Goal: Task Accomplishment & Management: Use online tool/utility

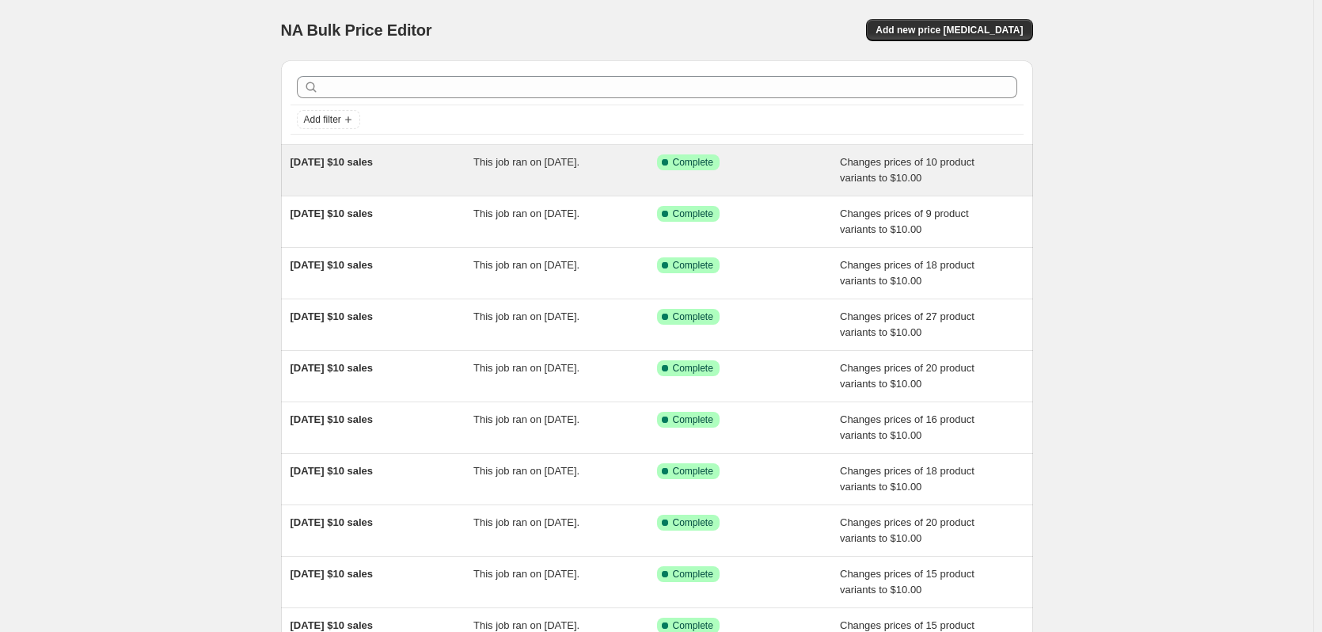
click at [380, 151] on div "18/09/2025 $10 sales This job ran on 18 September 2025. Success Complete Comple…" at bounding box center [657, 170] width 752 height 51
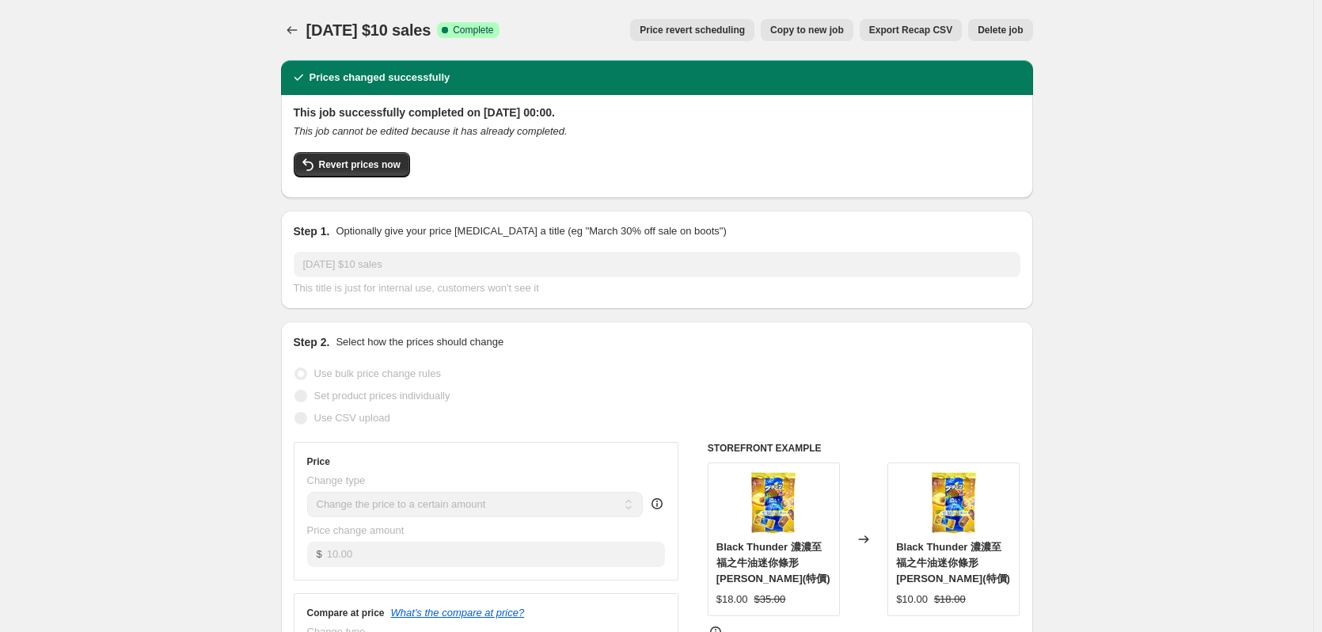
drag, startPoint x: 313, startPoint y: 25, endPoint x: 463, endPoint y: 30, distance: 150.5
click at [432, 30] on span "18/09/2025 $10 sales" at bounding box center [368, 29] width 125 height 17
copy span "18/09/2025 $10 sales"
click at [284, 33] on button "Price change jobs" at bounding box center [292, 30] width 22 height 22
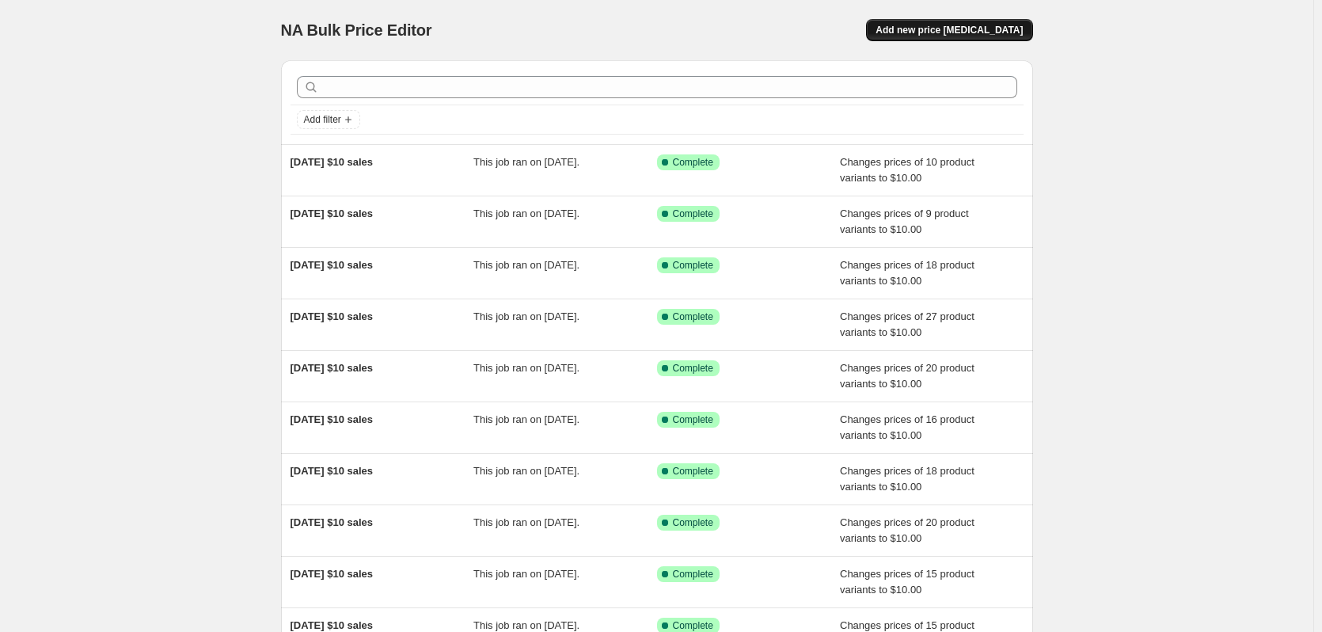
click at [1015, 25] on span "Add new price change job" at bounding box center [949, 30] width 147 height 13
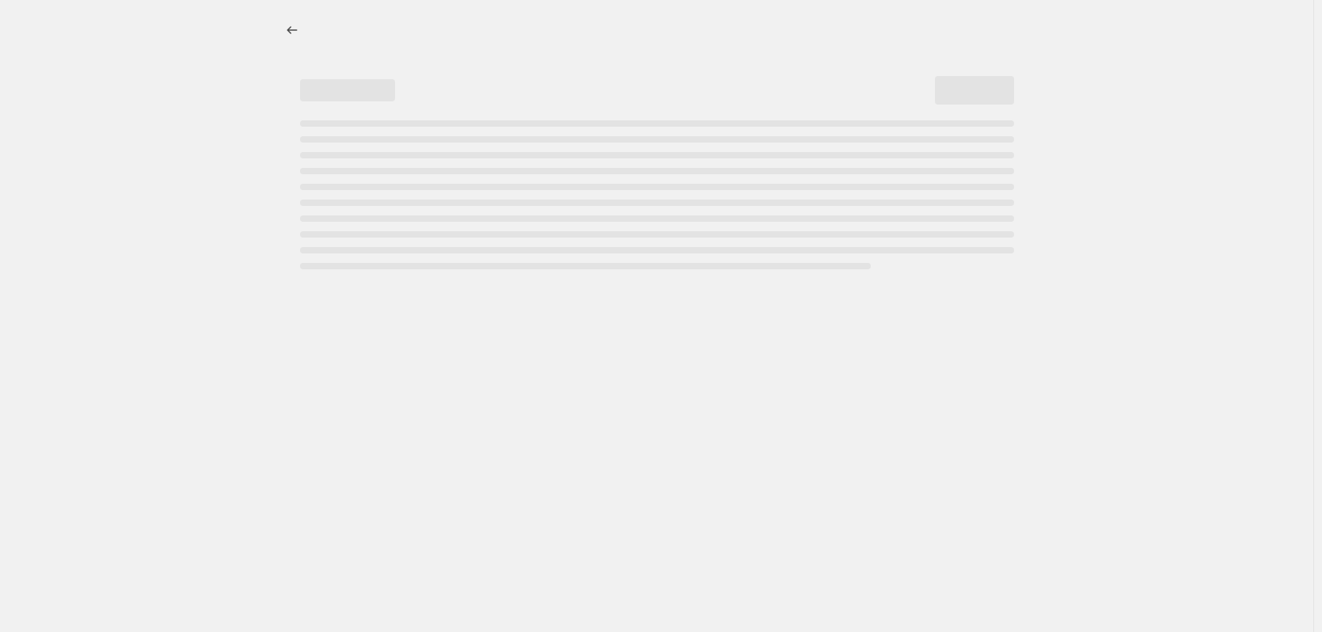
select select "percentage"
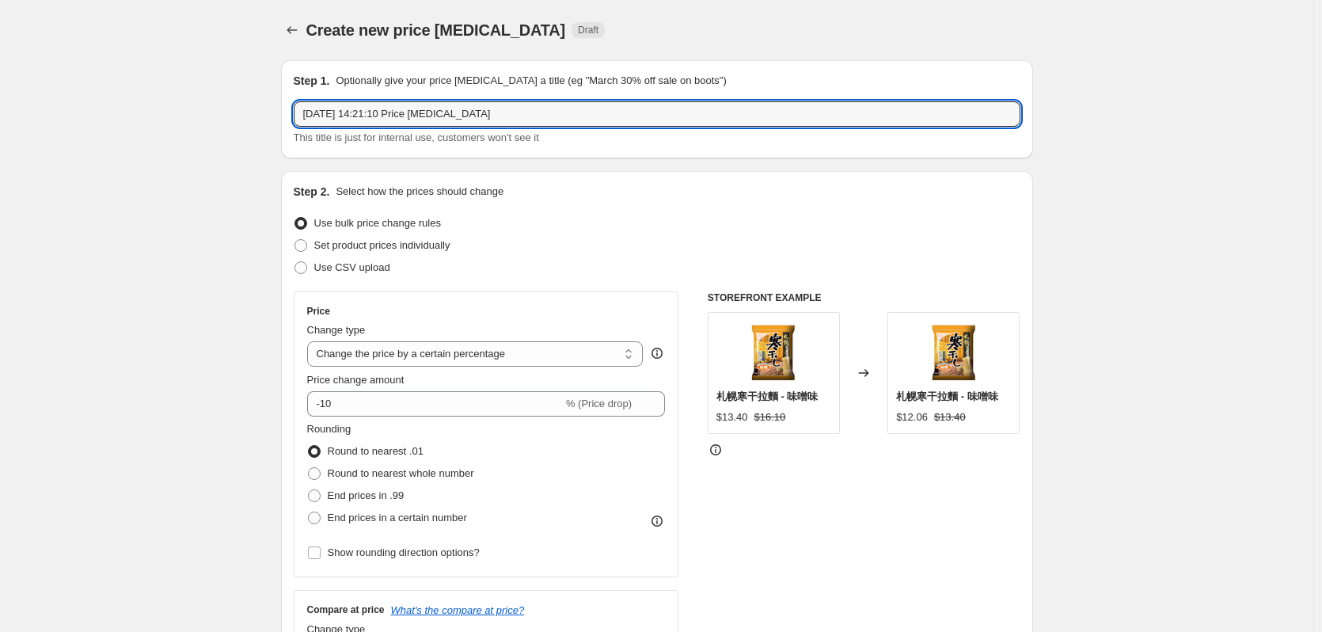
drag, startPoint x: 389, startPoint y: 123, endPoint x: 169, endPoint y: 124, distance: 219.4
paste input "8/09/2025 $10 sales"
click at [321, 114] on input "18/09/2025 $10 sales" at bounding box center [657, 113] width 727 height 25
type input "25/09/2025 $10 sales"
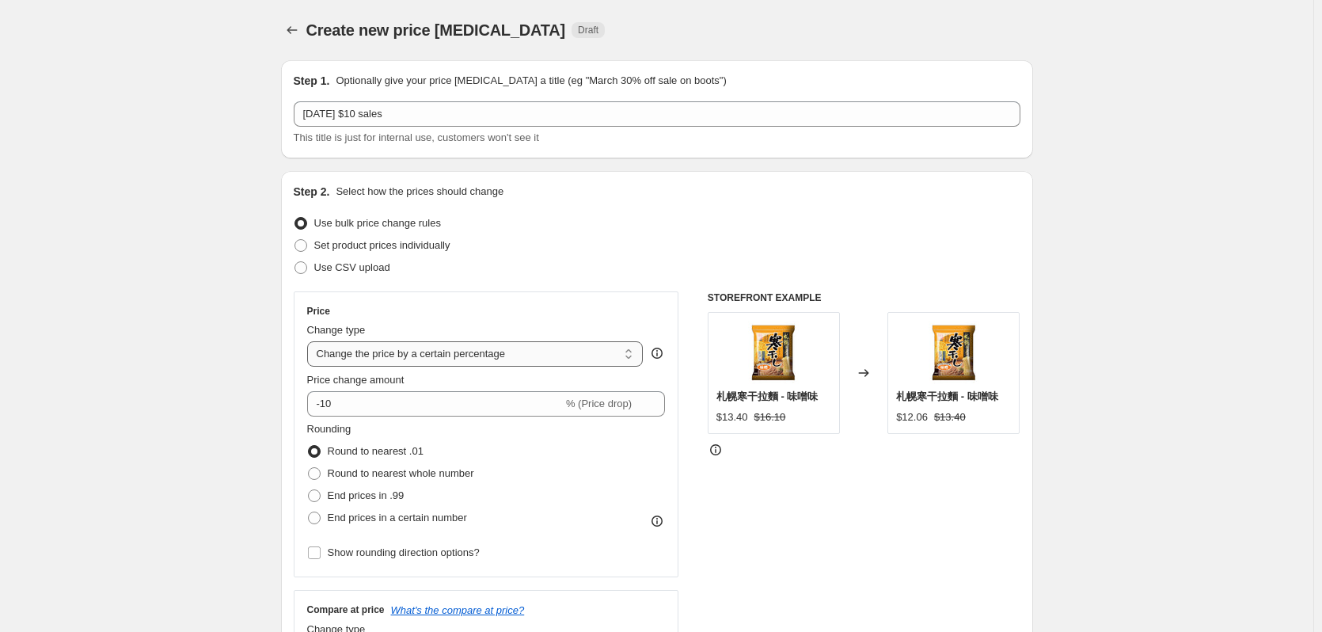
click at [444, 342] on select "Change the price to a certain amount Change the price by a certain amount Chang…" at bounding box center [475, 353] width 337 height 25
select select "to"
click at [310, 341] on select "Change the price to a certain amount Change the price by a certain amount Chang…" at bounding box center [475, 353] width 337 height 25
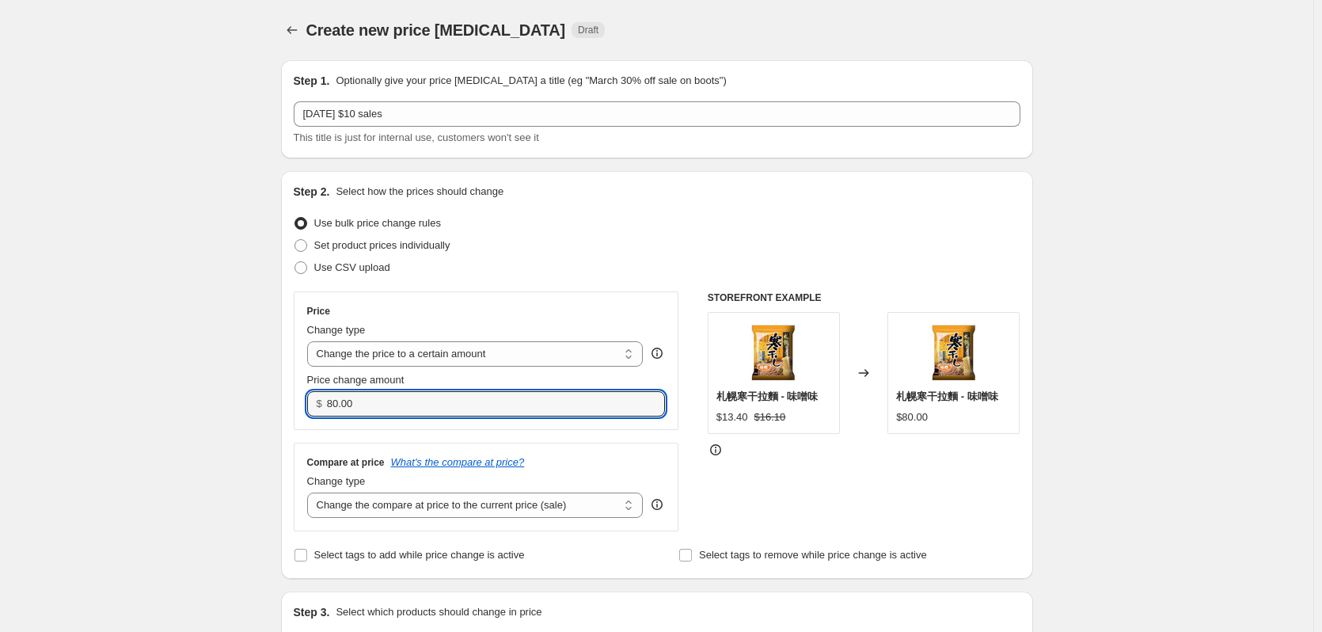
drag, startPoint x: 391, startPoint y: 399, endPoint x: 185, endPoint y: 394, distance: 206.0
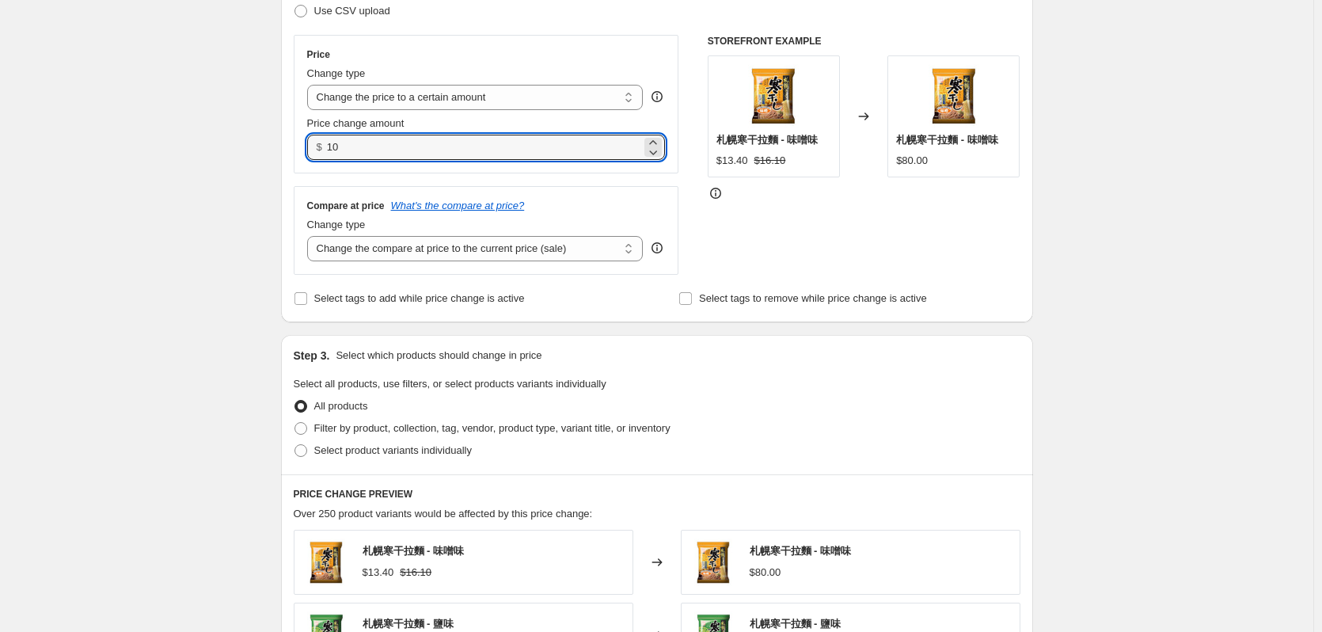
scroll to position [396, 0]
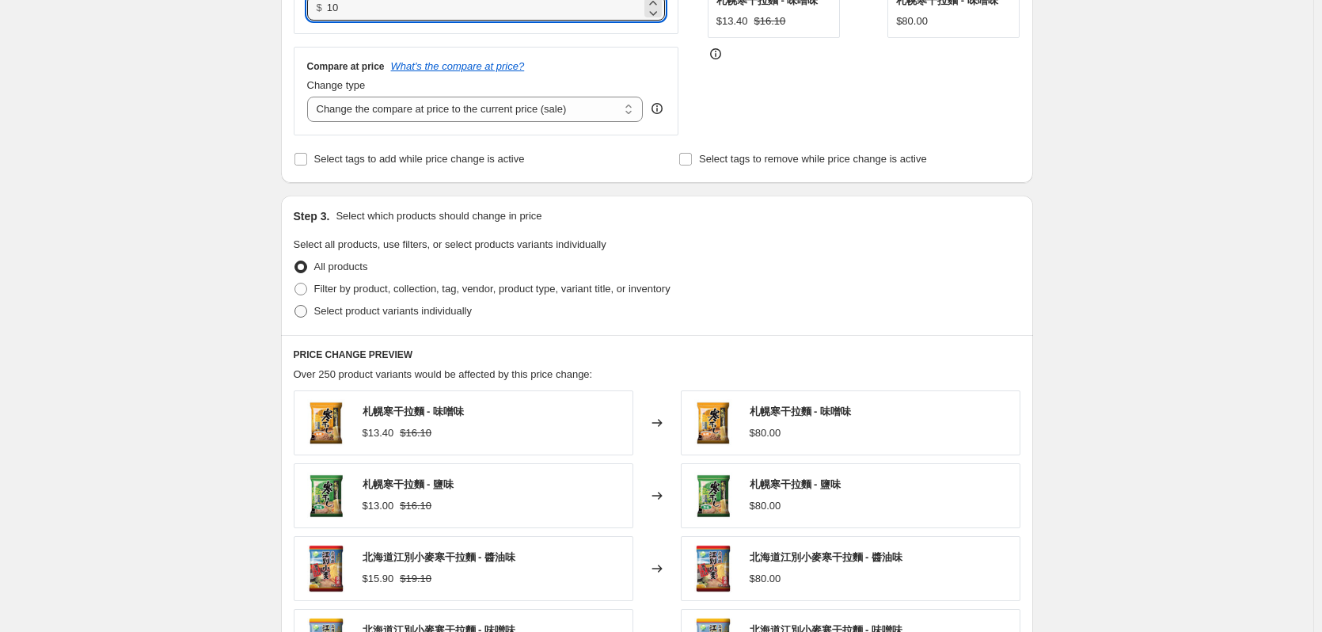
type input "10.00"
click at [388, 312] on span "Select product variants individually" at bounding box center [393, 311] width 158 height 12
click at [295, 306] on input "Select product variants individually" at bounding box center [295, 305] width 1 height 1
radio input "true"
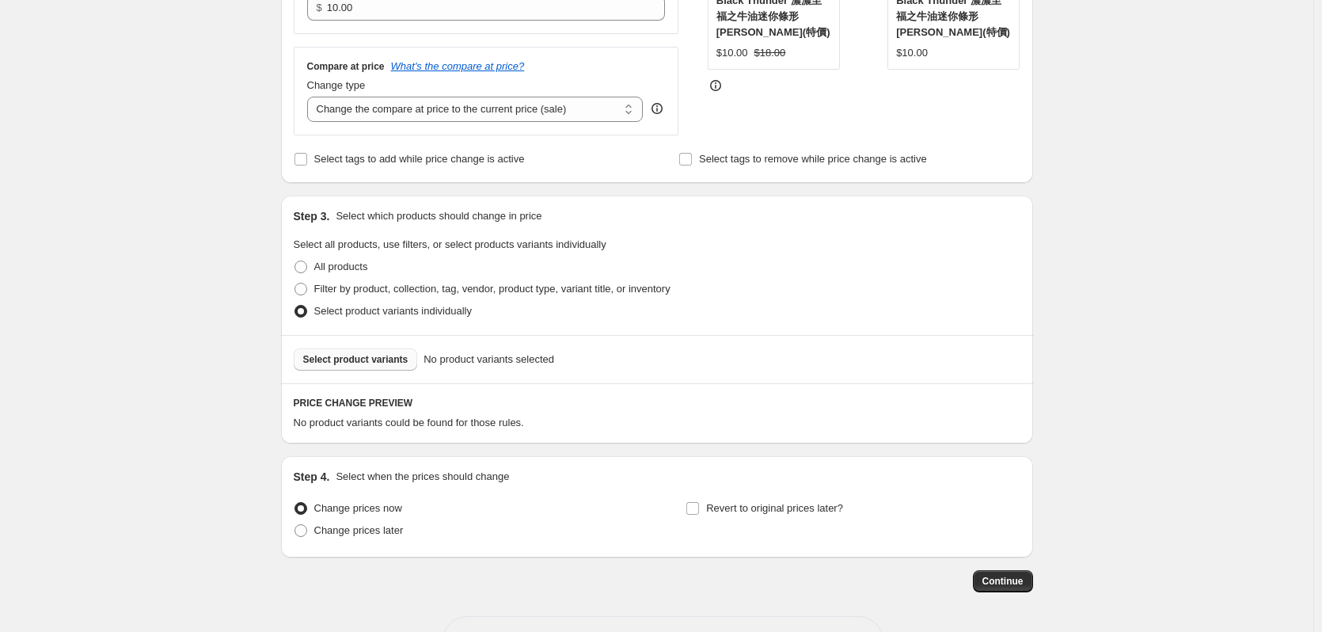
click at [367, 363] on span "Select product variants" at bounding box center [355, 359] width 105 height 13
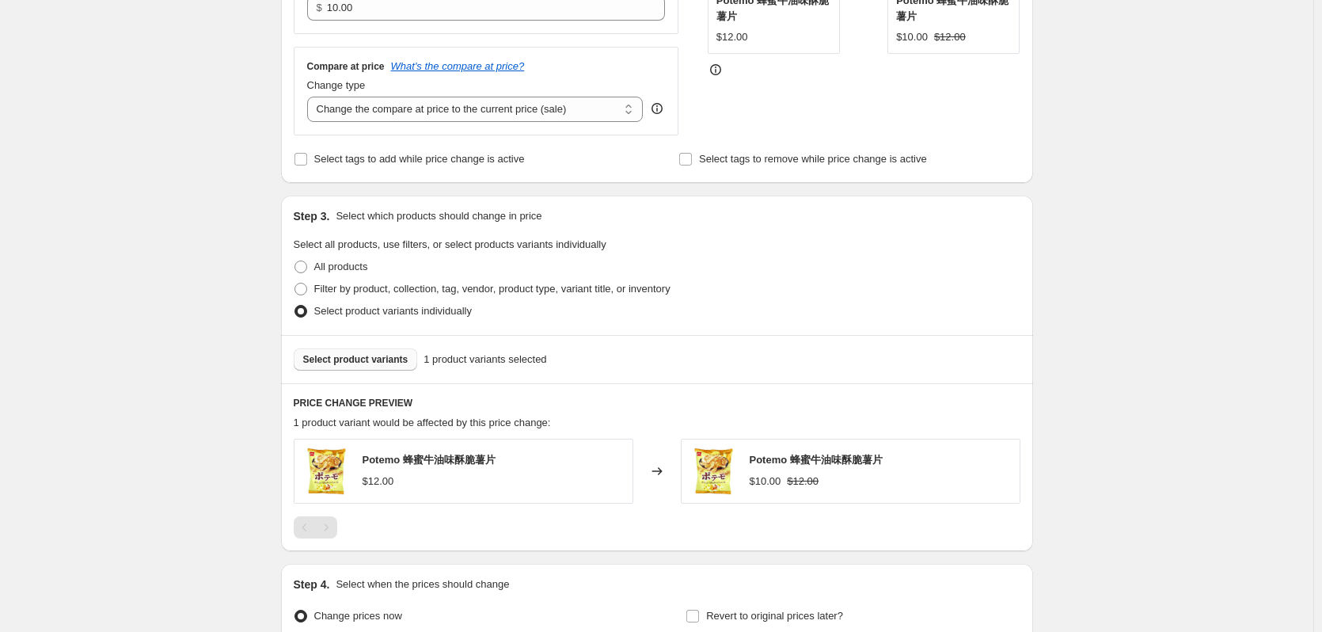
click at [362, 366] on span "Select product variants" at bounding box center [355, 359] width 105 height 13
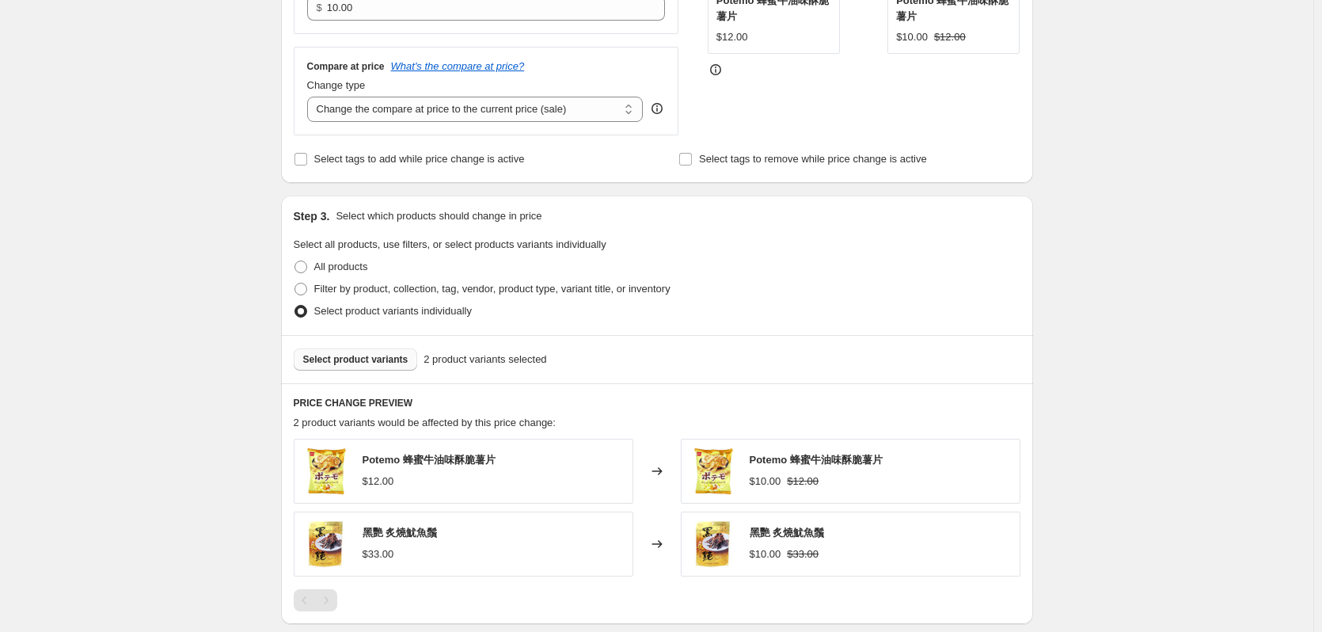
click at [382, 353] on button "Select product variants" at bounding box center [356, 359] width 124 height 22
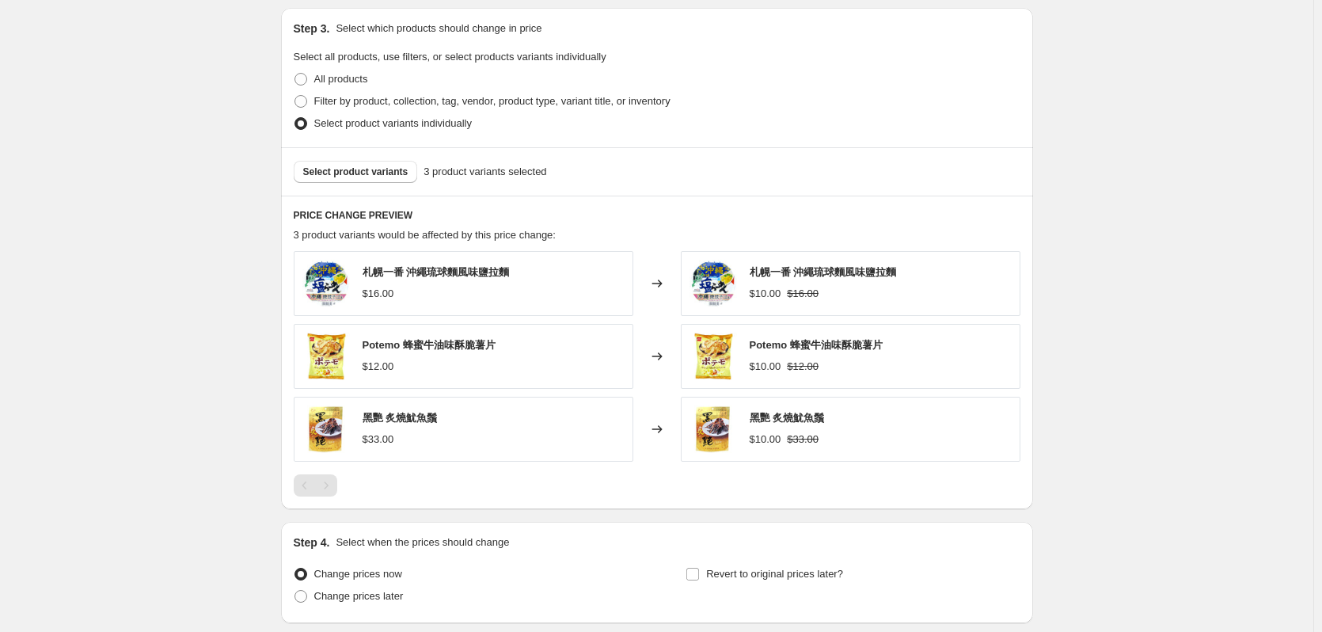
scroll to position [707, 0]
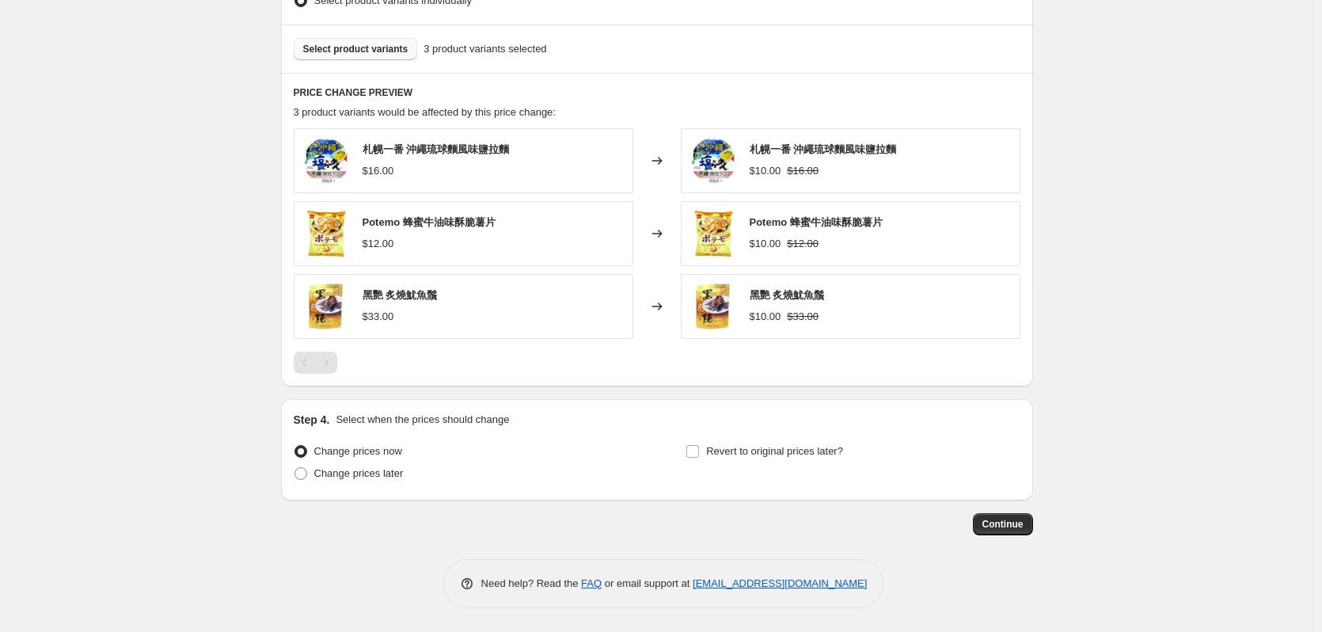
click at [370, 58] on button "Select product variants" at bounding box center [356, 49] width 124 height 22
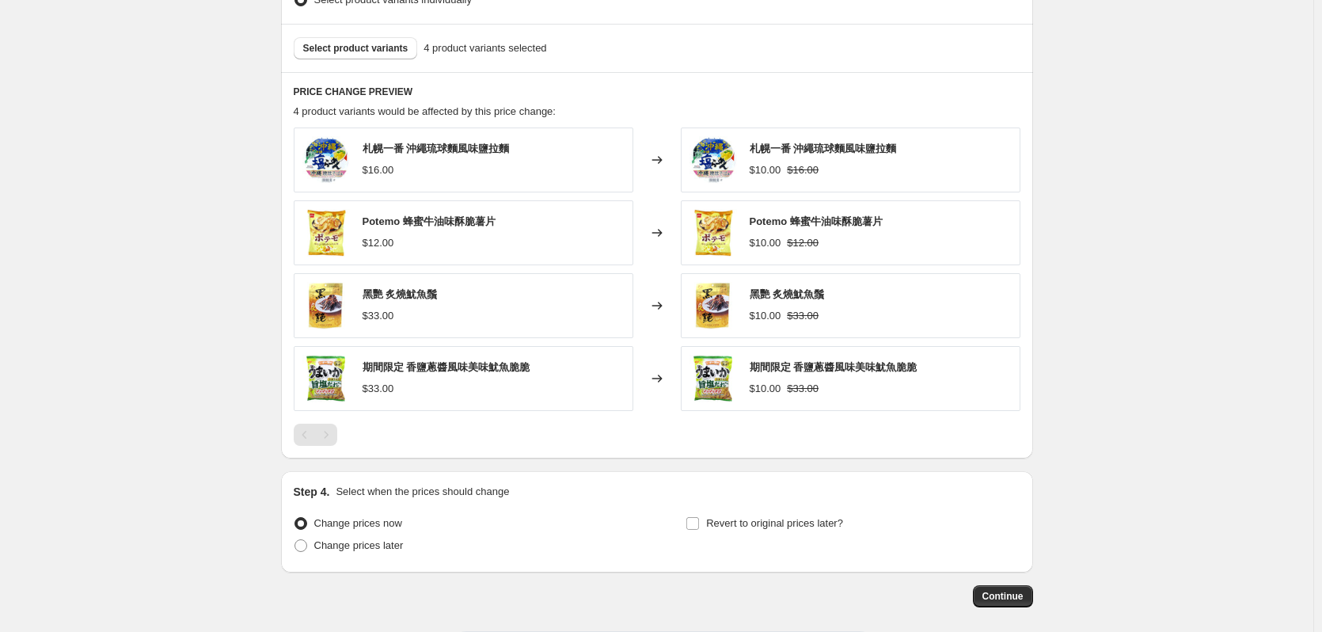
click at [357, 64] on div "Select product variants 4 product variants selected" at bounding box center [657, 48] width 752 height 48
click at [360, 51] on span "Select product variants" at bounding box center [355, 48] width 105 height 13
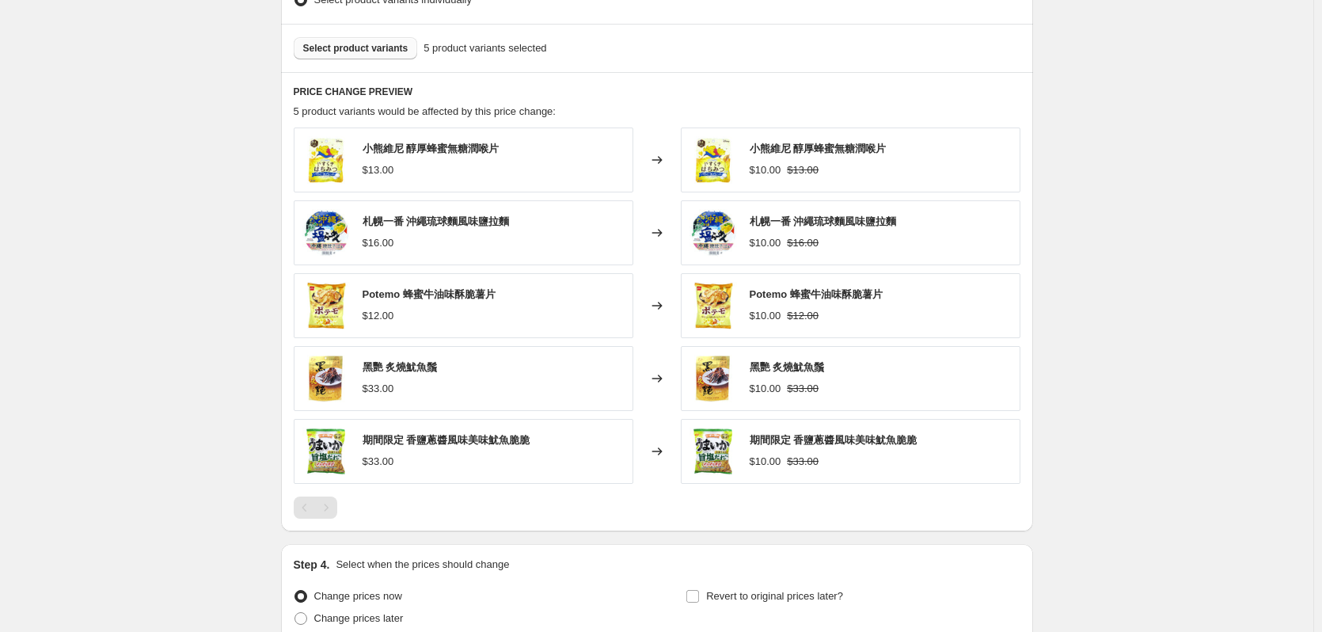
drag, startPoint x: 374, startPoint y: 67, endPoint x: 379, endPoint y: 59, distance: 9.0
click at [376, 66] on div "Select product variants 5 product variants selected" at bounding box center [657, 48] width 752 height 48
click at [379, 56] on button "Select product variants" at bounding box center [356, 48] width 124 height 22
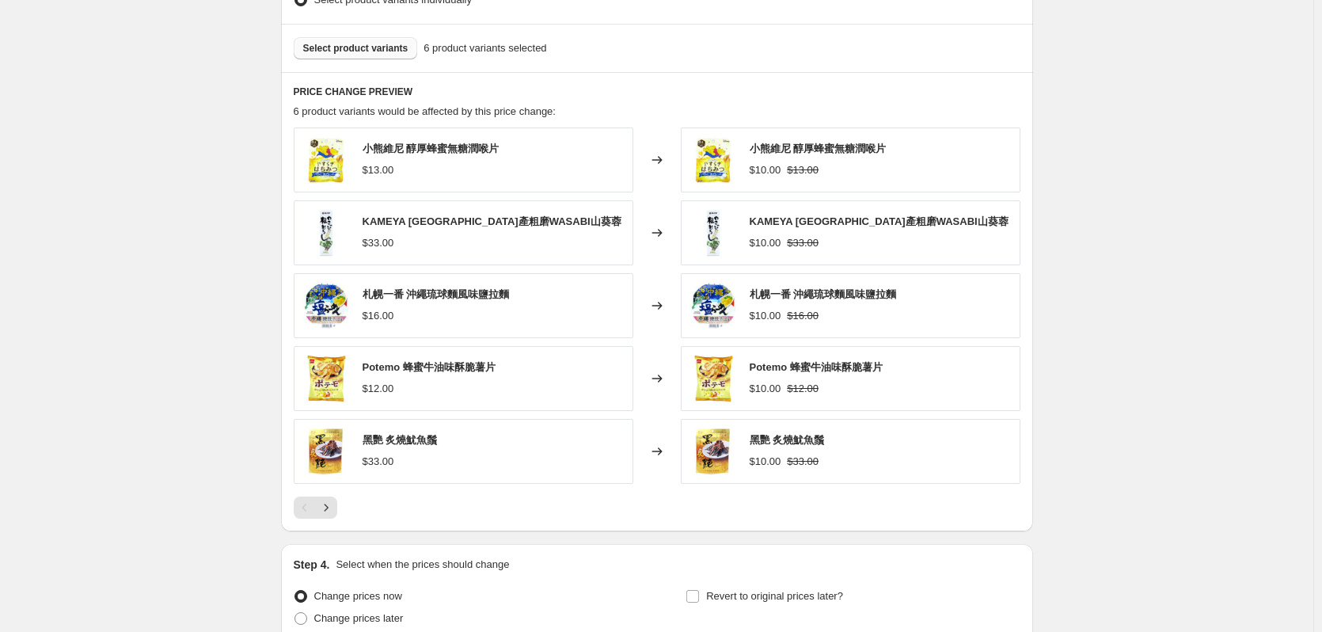
click at [385, 46] on span "Select product variants" at bounding box center [355, 48] width 105 height 13
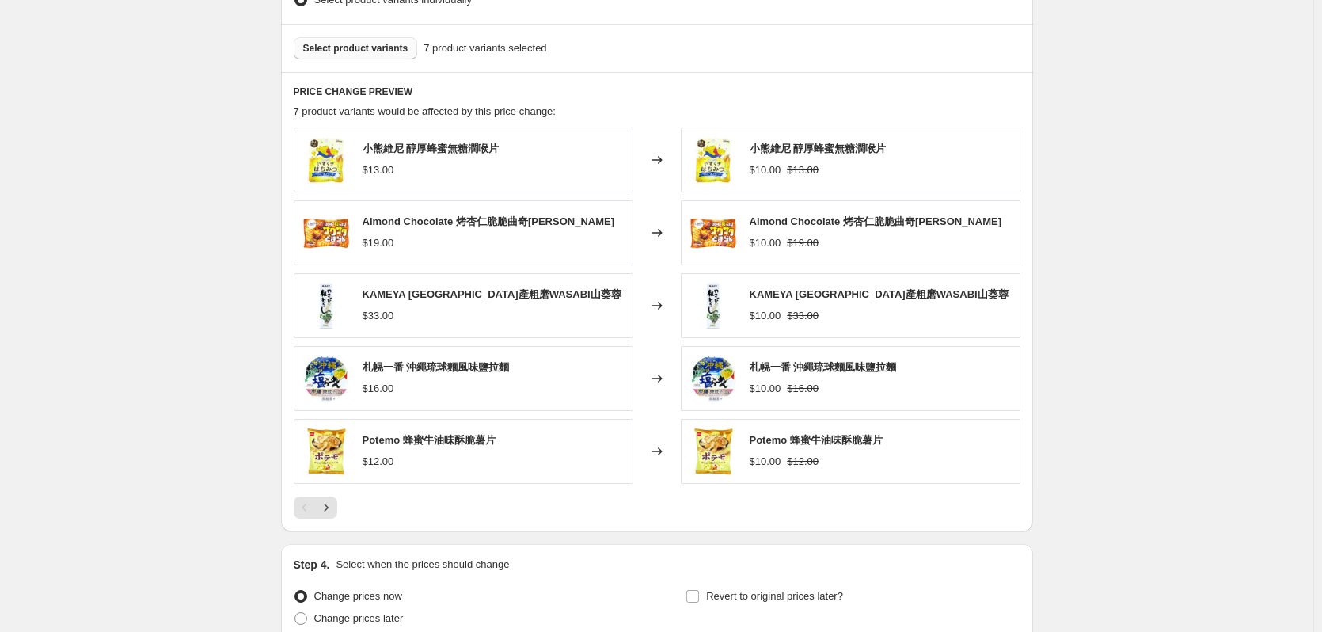
click at [373, 59] on button "Select product variants" at bounding box center [356, 48] width 124 height 22
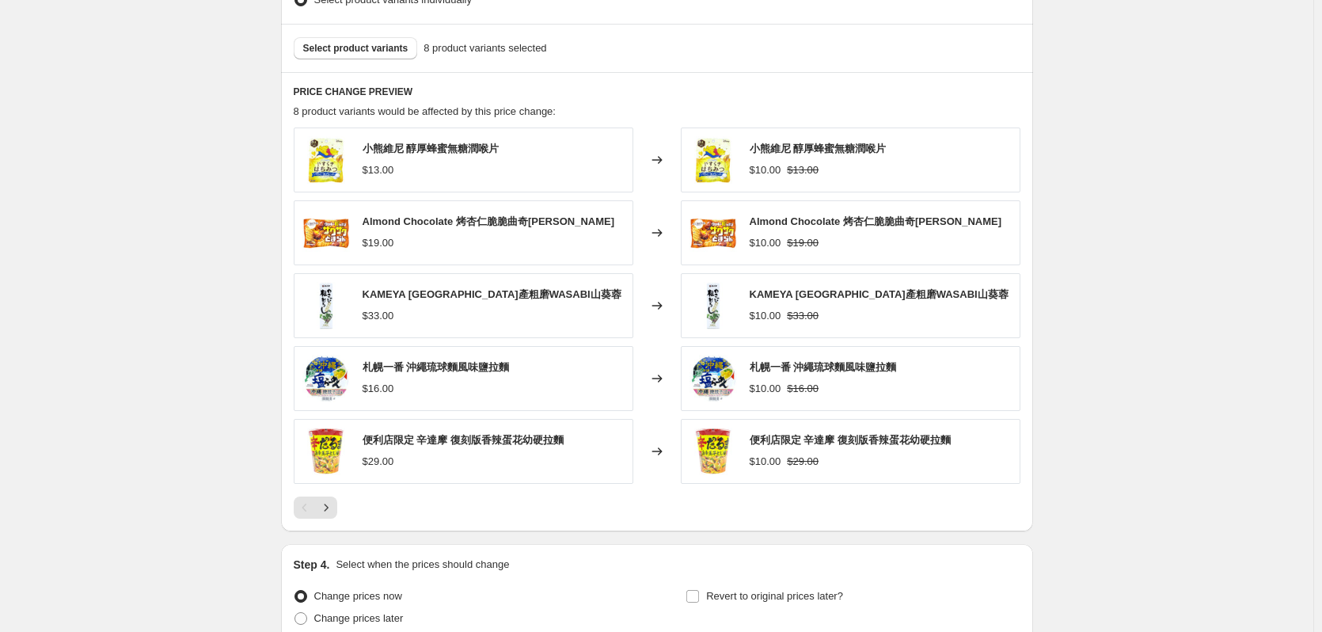
click at [352, 36] on div "Select product variants 8 product variants selected" at bounding box center [657, 48] width 752 height 48
click at [352, 52] on span "Select product variants" at bounding box center [355, 48] width 105 height 13
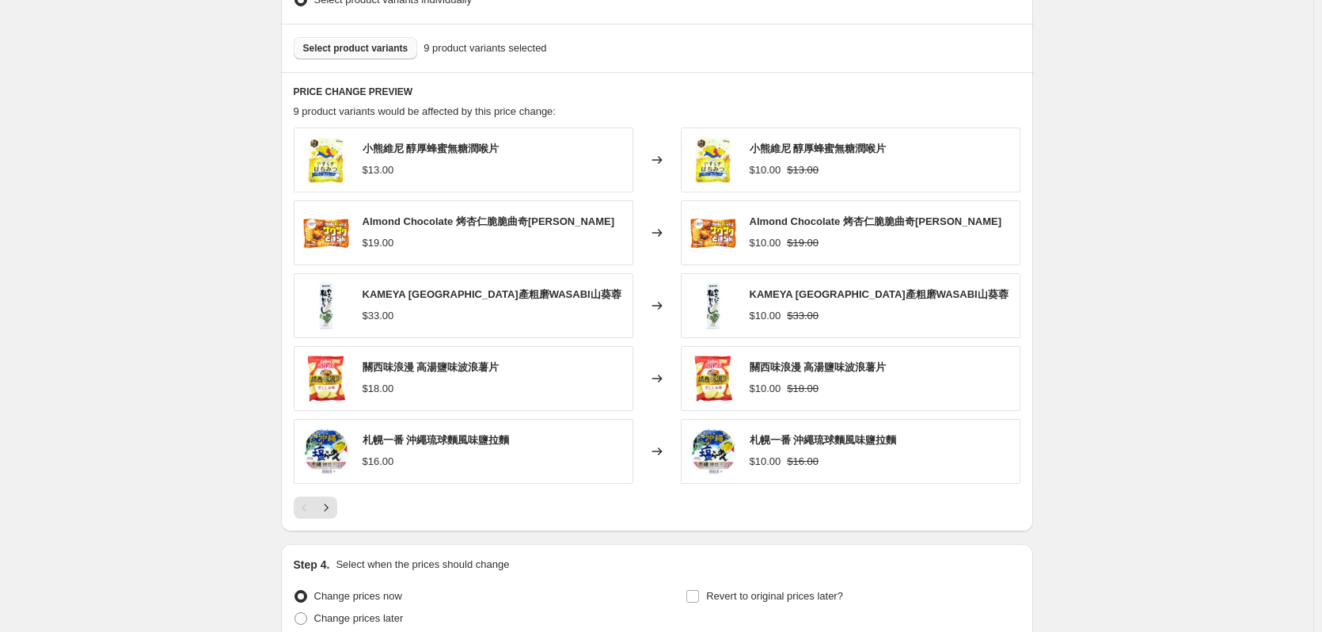
click at [356, 59] on button "Select product variants" at bounding box center [356, 48] width 124 height 22
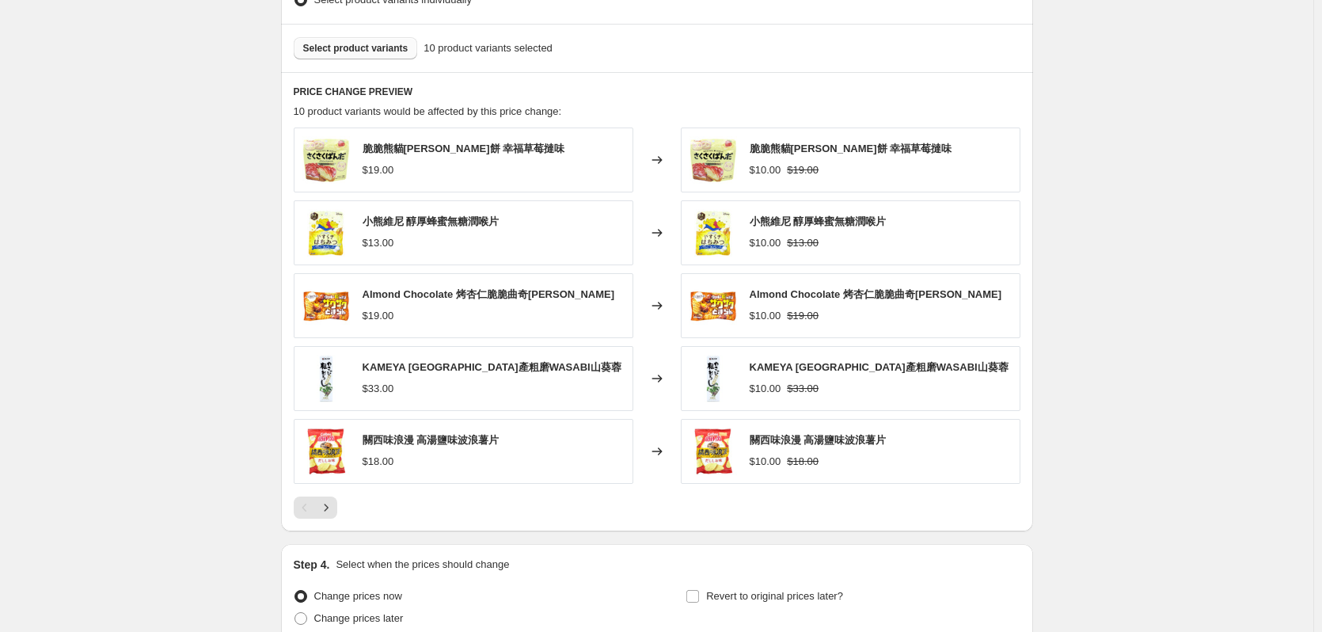
click at [358, 55] on span "Select product variants" at bounding box center [355, 48] width 105 height 13
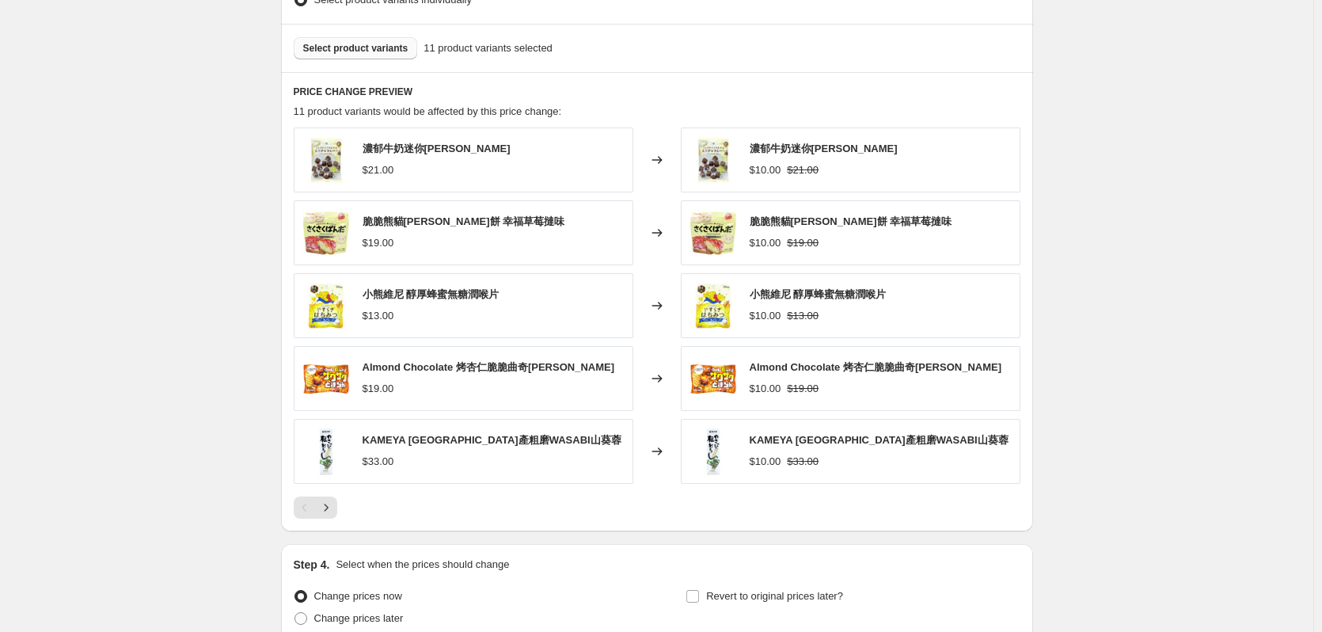
click at [360, 53] on span "Select product variants" at bounding box center [355, 48] width 105 height 13
click at [382, 53] on span "Select product variants" at bounding box center [355, 48] width 105 height 13
click at [359, 51] on span "Select product variants" at bounding box center [355, 48] width 105 height 13
click at [382, 52] on span "Select product variants" at bounding box center [355, 48] width 105 height 13
click at [374, 49] on span "Select product variants" at bounding box center [355, 48] width 105 height 13
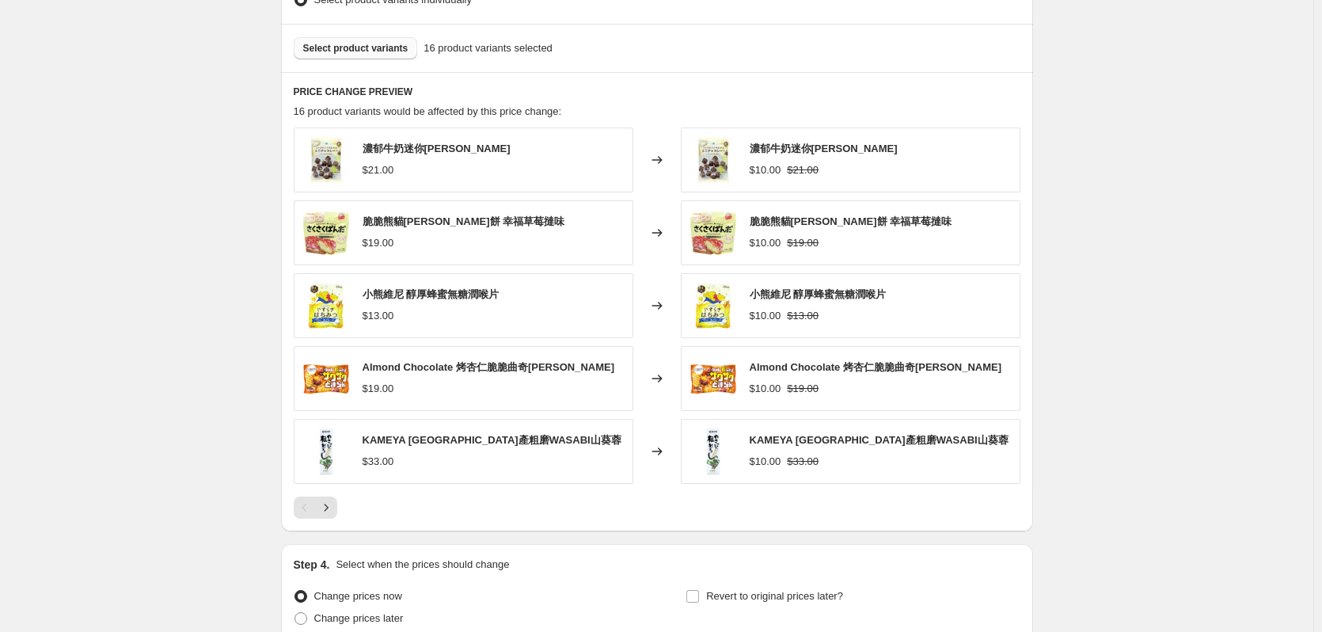
click at [357, 48] on span "Select product variants" at bounding box center [355, 48] width 105 height 13
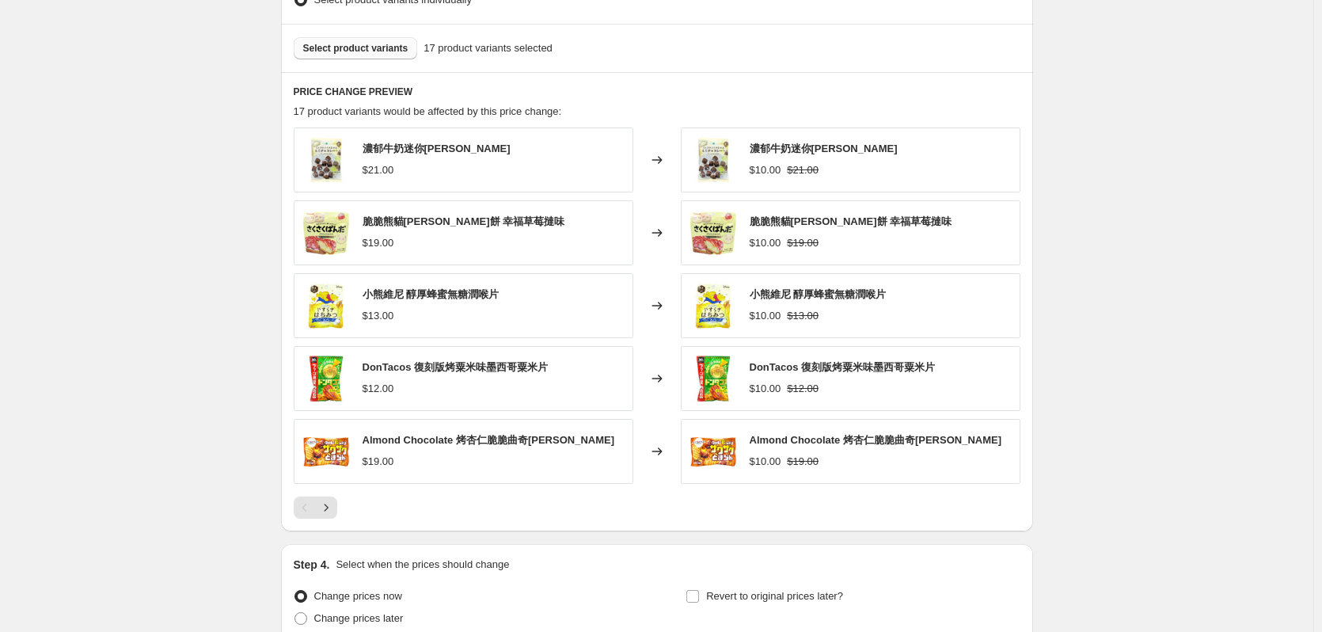
click at [373, 51] on span "Select product variants" at bounding box center [355, 48] width 105 height 13
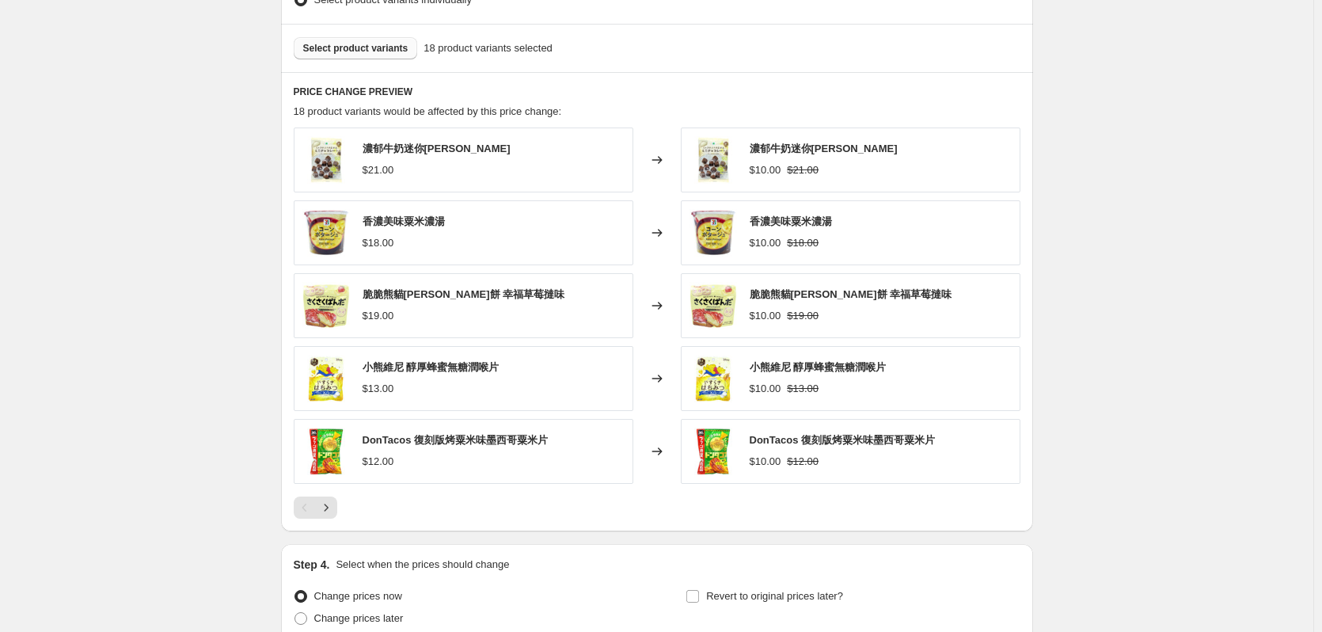
click at [361, 44] on span "Select product variants" at bounding box center [355, 48] width 105 height 13
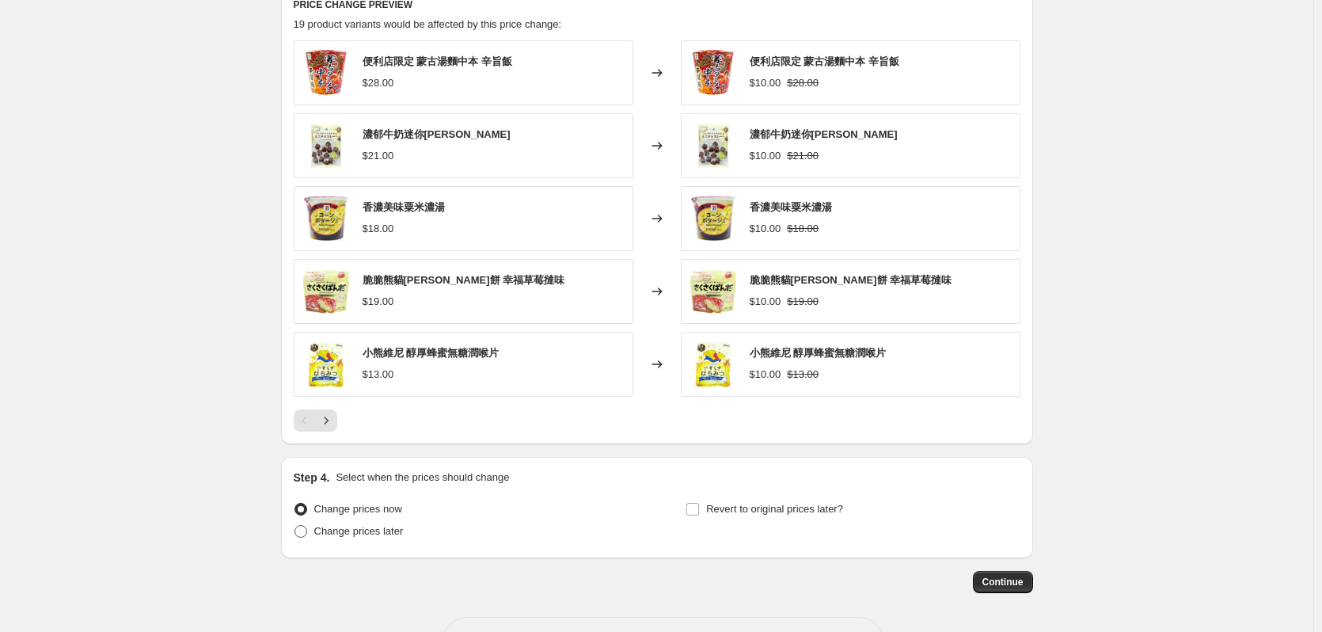
scroll to position [853, 0]
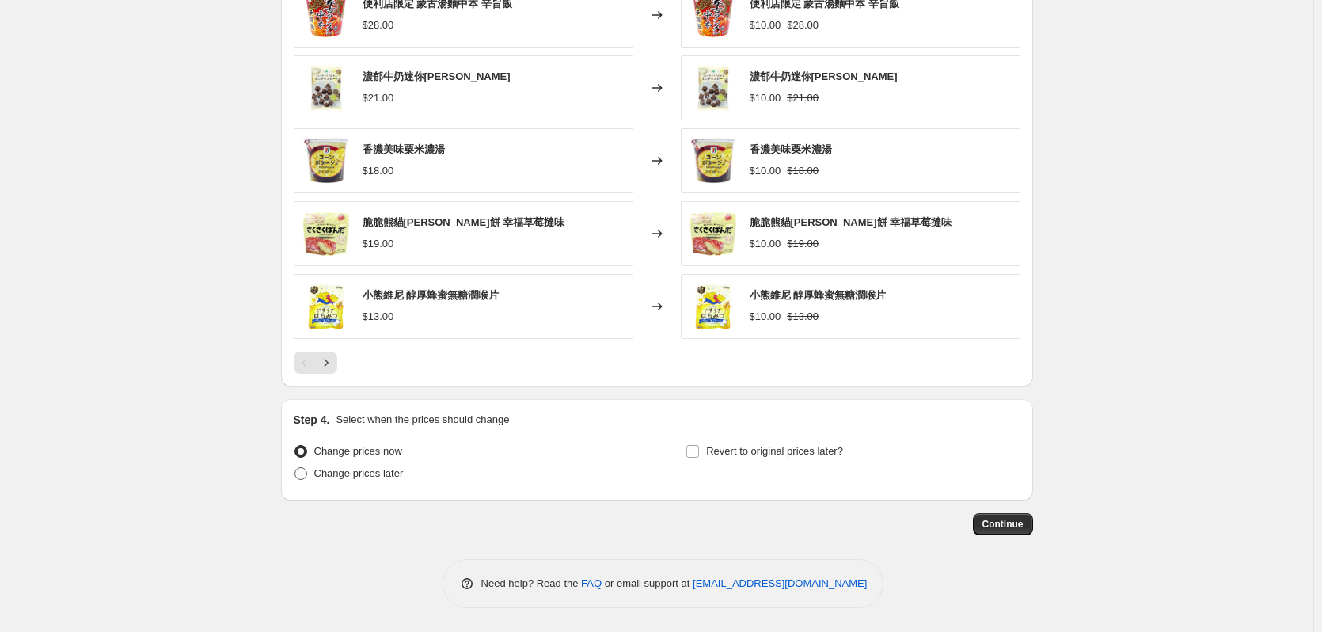
click at [390, 471] on span "Change prices later" at bounding box center [358, 473] width 89 height 12
click at [295, 468] on input "Change prices later" at bounding box center [295, 467] width 1 height 1
radio input "true"
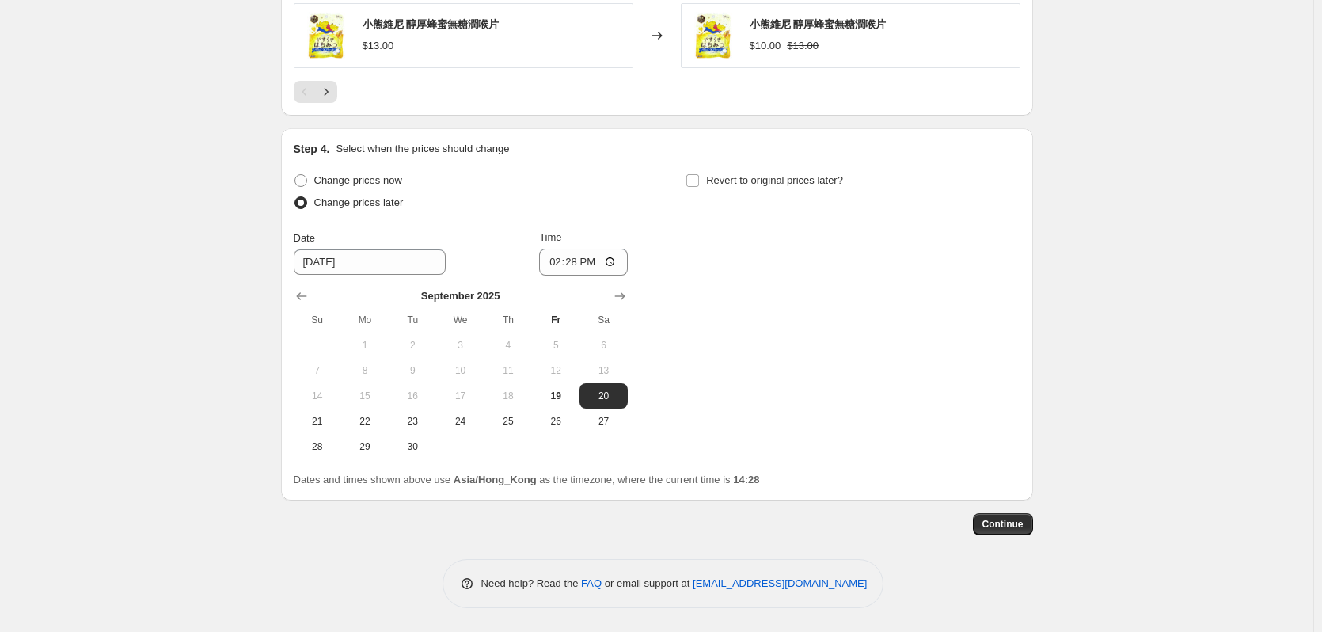
scroll to position [1124, 0]
click at [514, 421] on span "25" at bounding box center [508, 421] width 35 height 13
type input "9/25/2025"
click at [576, 262] on input "14:28" at bounding box center [583, 262] width 89 height 27
click at [595, 264] on input "00:28" at bounding box center [583, 262] width 89 height 27
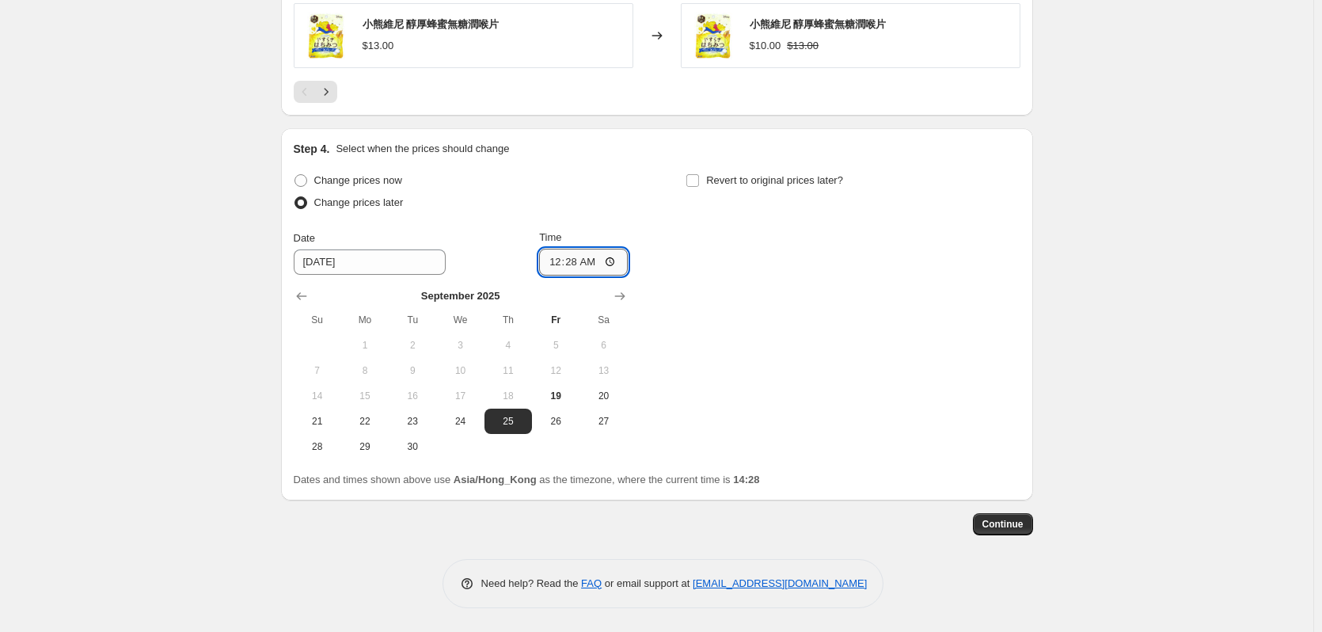
type input "00:00"
click at [1014, 523] on span "Continue" at bounding box center [1003, 524] width 41 height 13
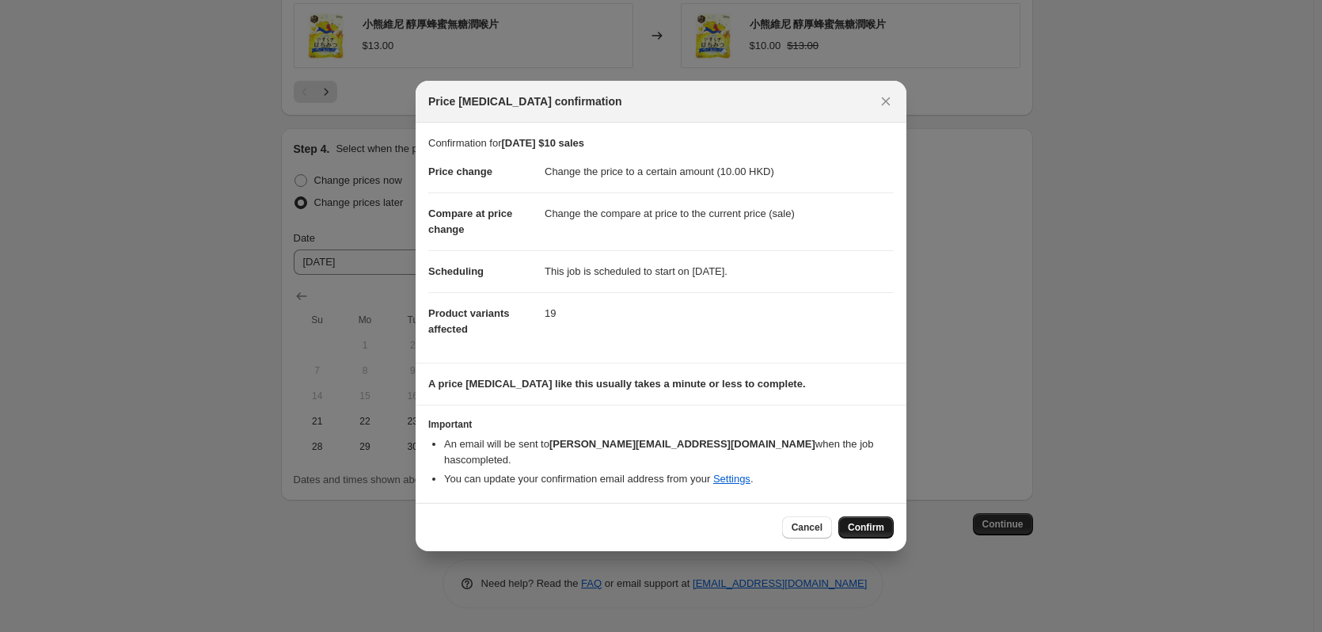
click at [873, 521] on span "Confirm" at bounding box center [866, 527] width 36 height 13
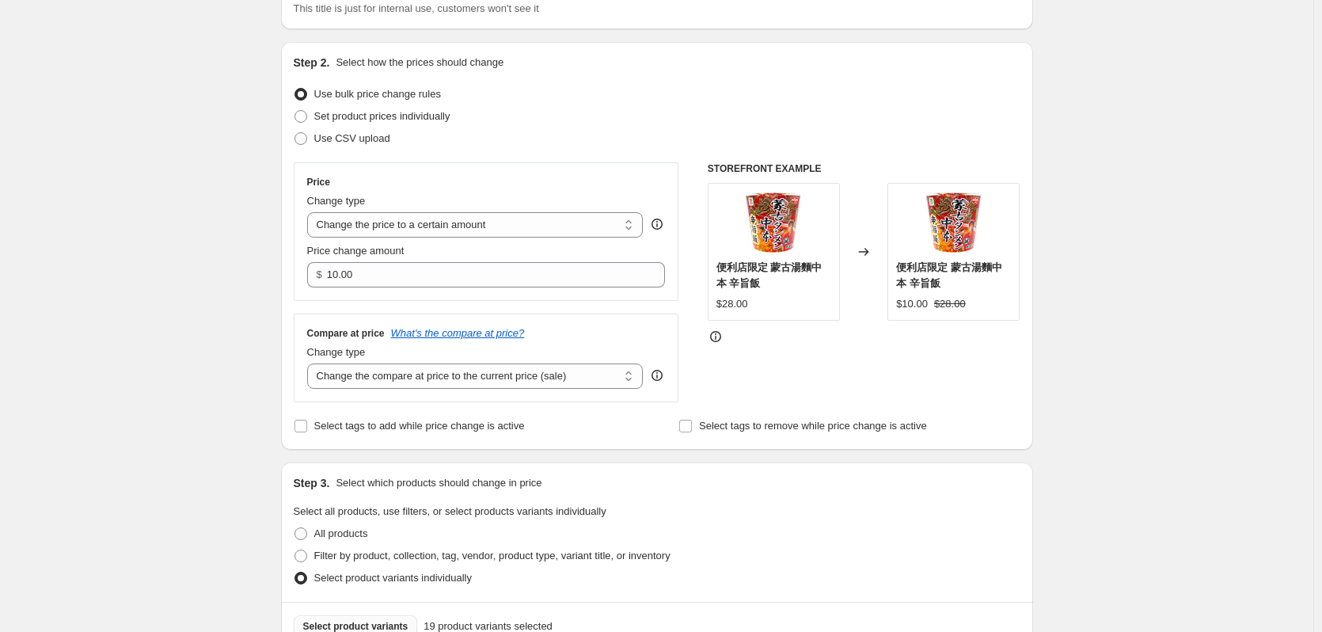
scroll to position [15, 0]
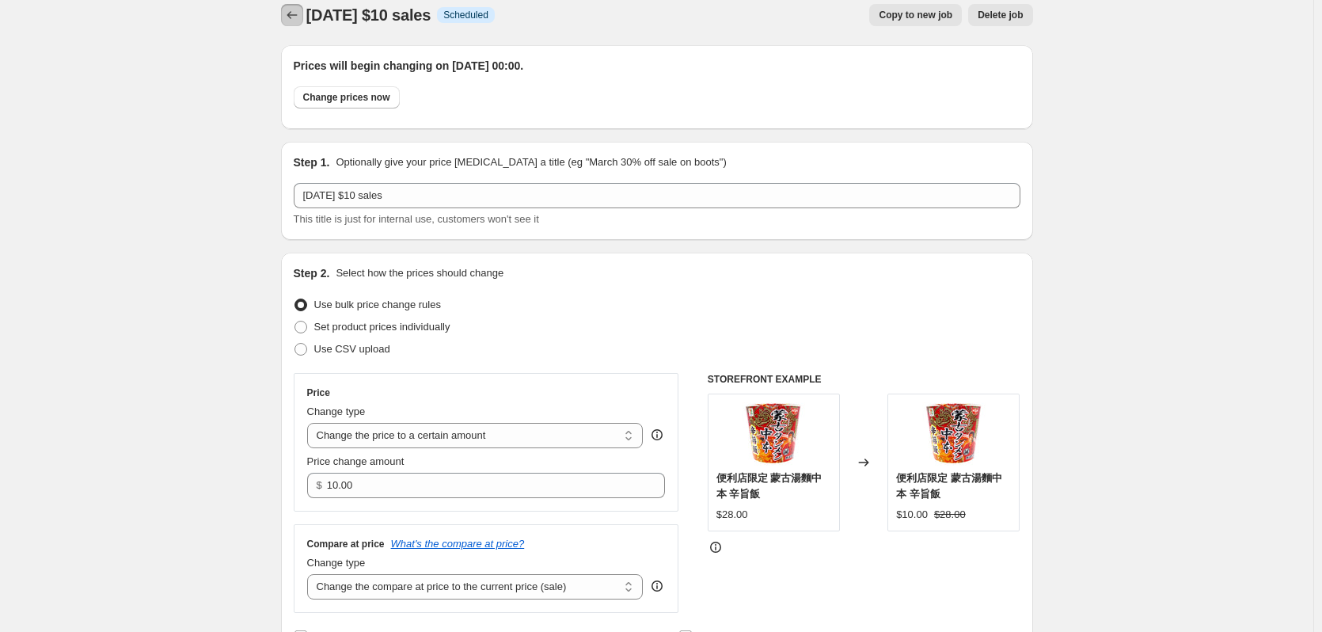
click at [296, 17] on icon "Price change jobs" at bounding box center [292, 15] width 16 height 16
